Goal: Check status: Check status

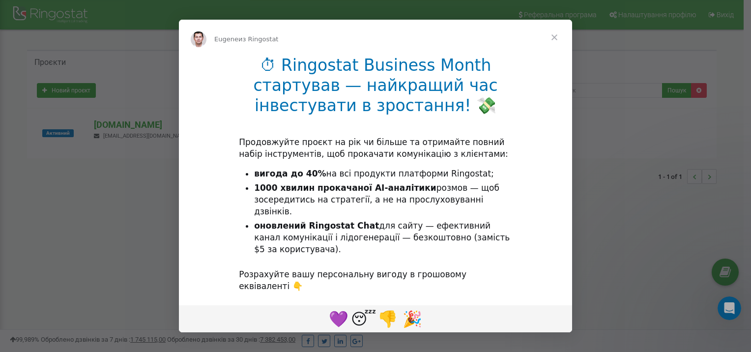
click at [554, 39] on span "Закрыть" at bounding box center [554, 37] width 35 height 35
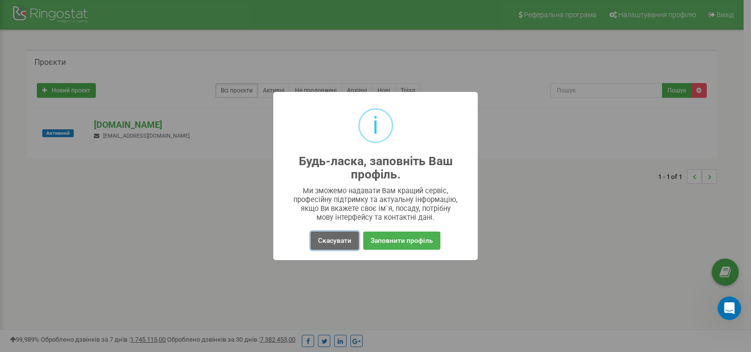
click at [335, 240] on button "Скасувати" at bounding box center [335, 241] width 48 height 18
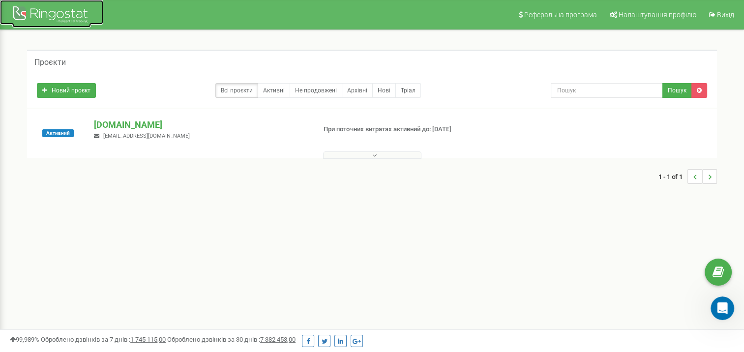
click at [50, 13] on div at bounding box center [51, 16] width 79 height 24
click at [133, 124] on p "[DOMAIN_NAME]" at bounding box center [200, 124] width 213 height 13
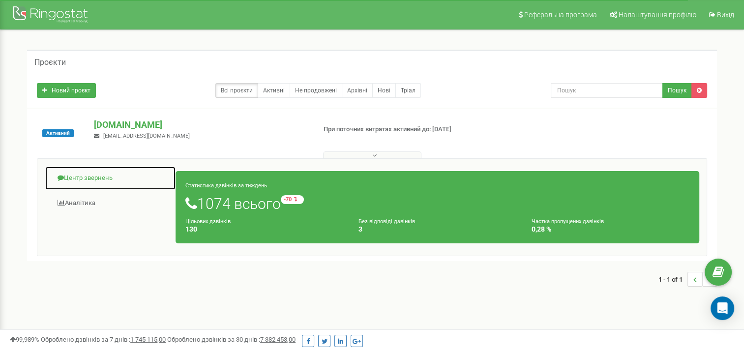
click at [77, 177] on link "Центр звернень" at bounding box center [110, 178] width 131 height 24
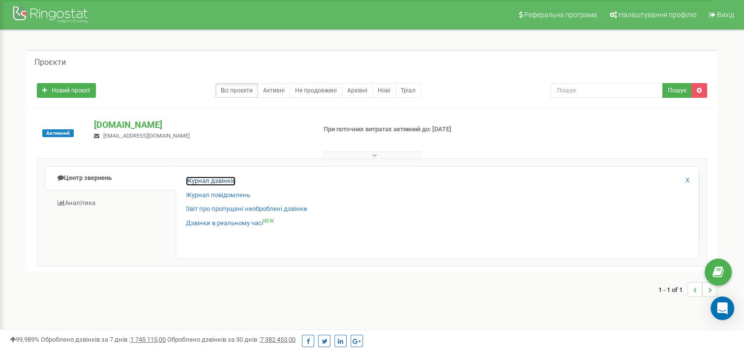
click at [208, 179] on link "Журнал дзвінків" at bounding box center [211, 180] width 50 height 9
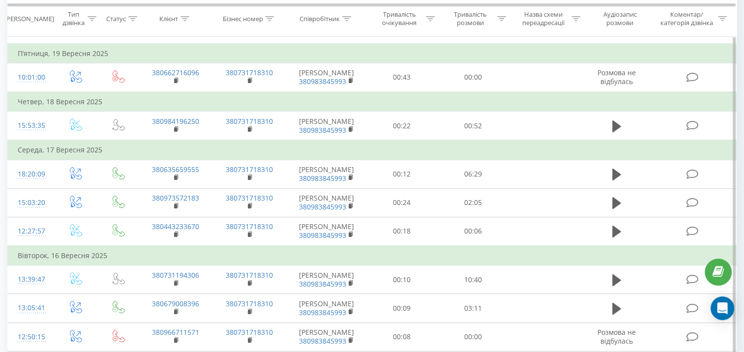
scroll to position [147, 0]
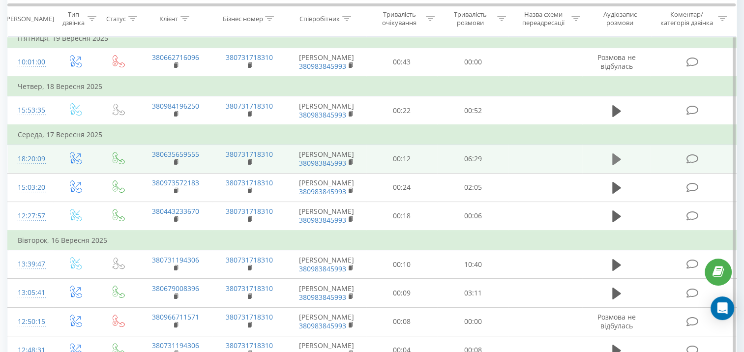
click at [611, 161] on button at bounding box center [616, 159] width 15 height 15
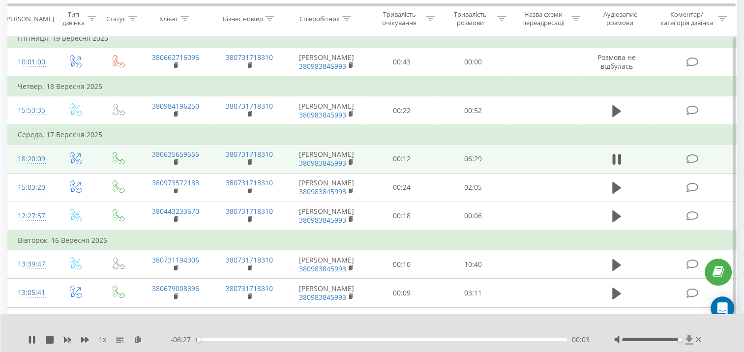
drag, startPoint x: 651, startPoint y: 340, endPoint x: 684, endPoint y: 344, distance: 33.2
click at [684, 344] on div at bounding box center [658, 340] width 89 height 10
drag, startPoint x: 206, startPoint y: 340, endPoint x: 184, endPoint y: 341, distance: 22.6
click at [184, 341] on div "- 06:30 00:00 00:00" at bounding box center [380, 340] width 419 height 10
